Goal: Task Accomplishment & Management: Use online tool/utility

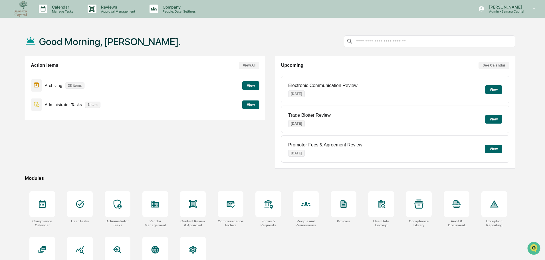
click at [248, 85] on button "View" at bounding box center [250, 85] width 17 height 9
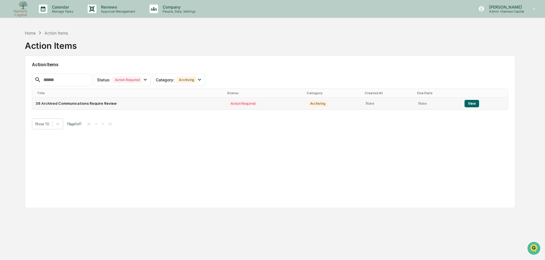
click at [471, 104] on button "View" at bounding box center [472, 103] width 15 height 7
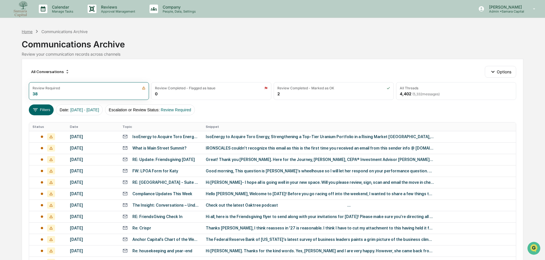
click at [27, 29] on div "Home" at bounding box center [27, 31] width 11 height 5
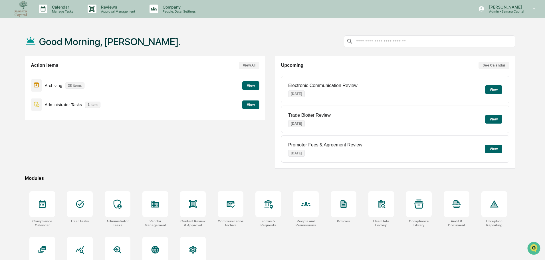
click at [248, 105] on button "View" at bounding box center [250, 105] width 17 height 9
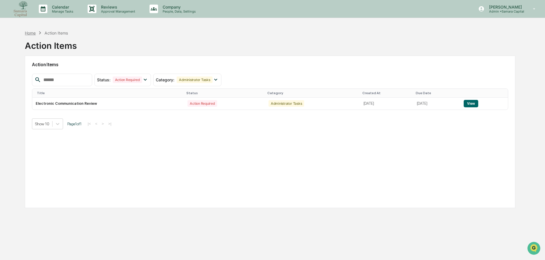
click at [30, 32] on div "Home" at bounding box center [30, 33] width 11 height 5
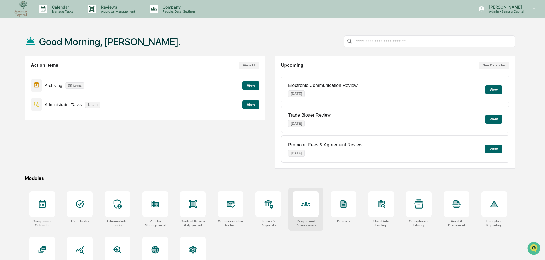
scroll to position [27, 0]
